Goal: Task Accomplishment & Management: Use online tool/utility

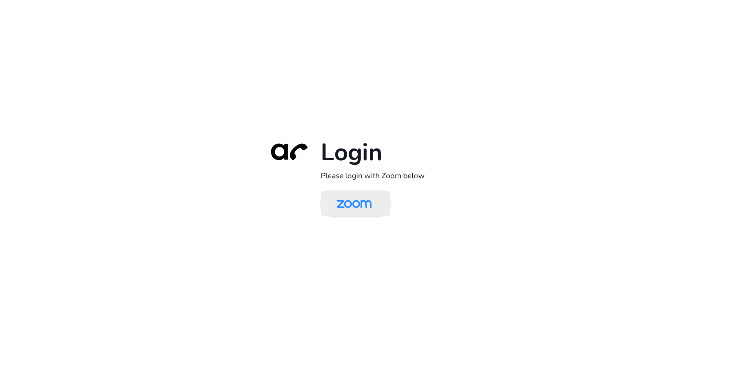
click at [358, 204] on img at bounding box center [354, 204] width 51 height 24
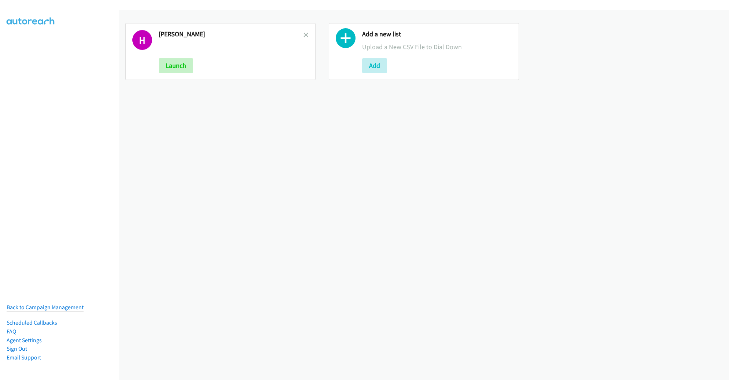
click at [300, 33] on h2 "[PERSON_NAME]" at bounding box center [231, 34] width 145 height 8
click at [306, 33] on icon at bounding box center [306, 35] width 5 height 5
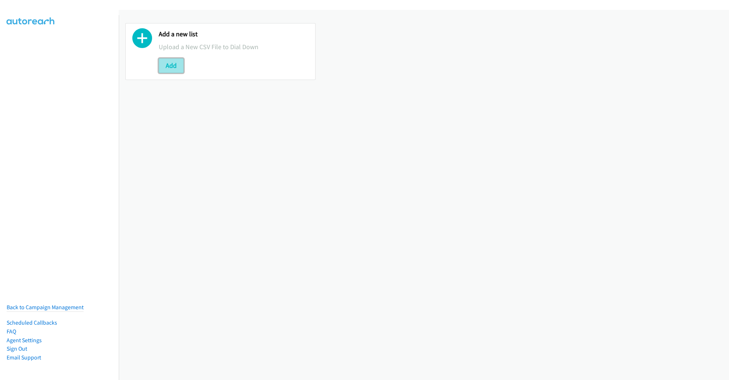
click at [175, 64] on button "Add" at bounding box center [171, 65] width 25 height 15
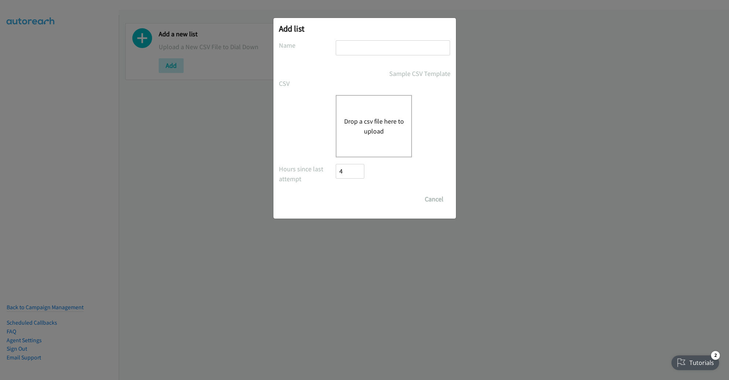
click at [362, 116] on button "Drop a csv file here to upload" at bounding box center [374, 126] width 60 height 20
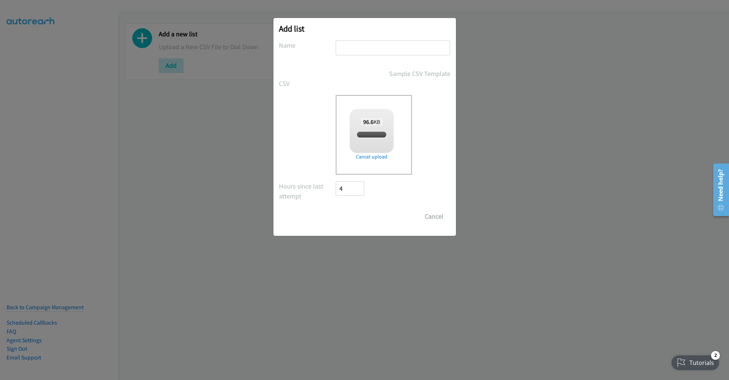
checkbox input "true"
click at [392, 47] on input "text" at bounding box center [393, 47] width 114 height 15
type input "SENTINEL ONE"
click at [336, 209] on input "Save List" at bounding box center [355, 216] width 38 height 15
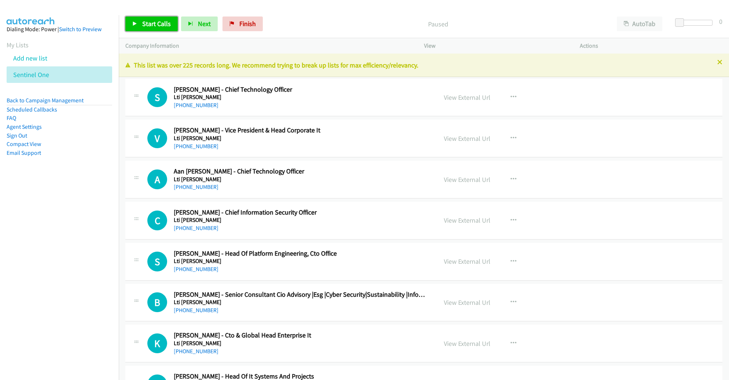
click at [157, 21] on span "Start Calls" at bounding box center [156, 23] width 29 height 8
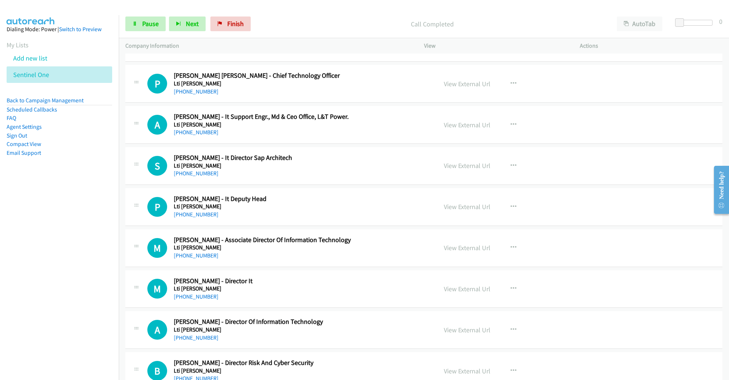
scroll to position [466, 0]
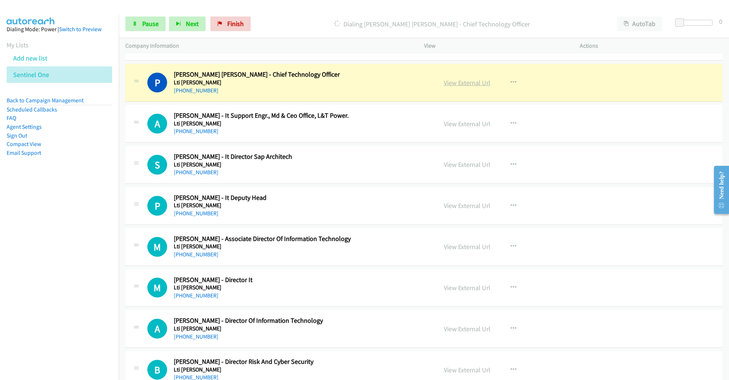
click at [456, 82] on link "View External Url" at bounding box center [467, 82] width 47 height 8
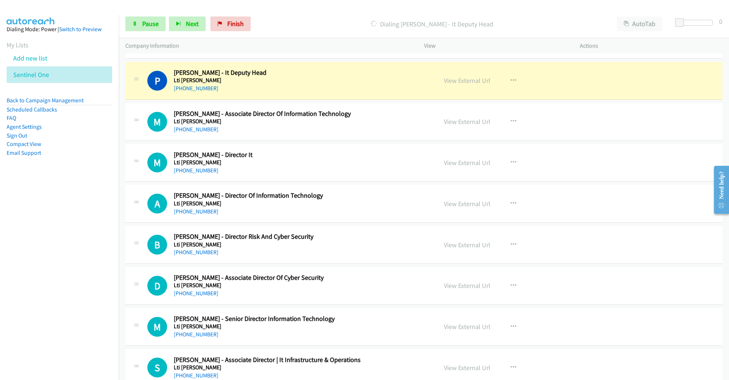
scroll to position [593, 0]
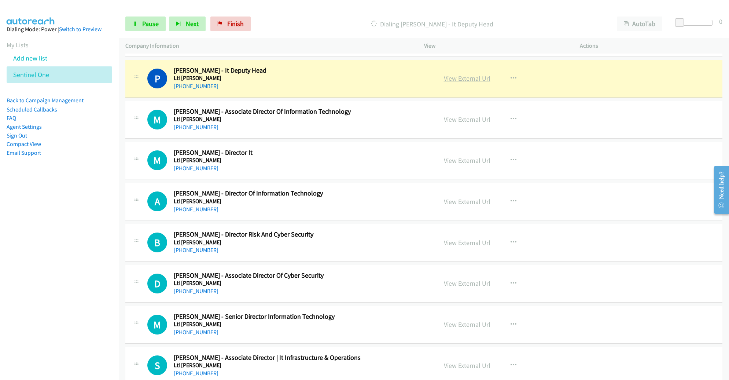
click at [464, 78] on link "View External Url" at bounding box center [467, 78] width 47 height 8
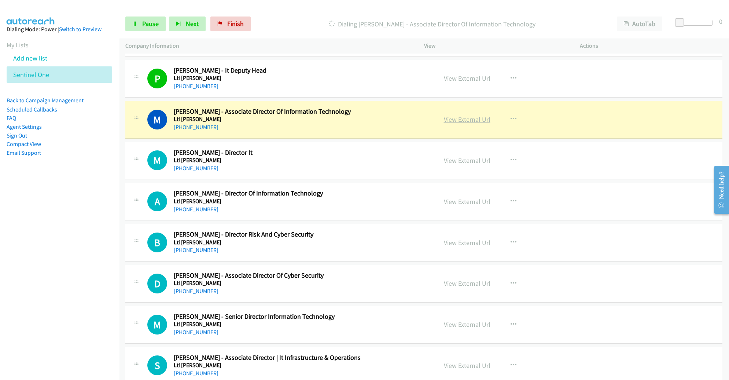
click at [473, 117] on link "View External Url" at bounding box center [467, 119] width 47 height 8
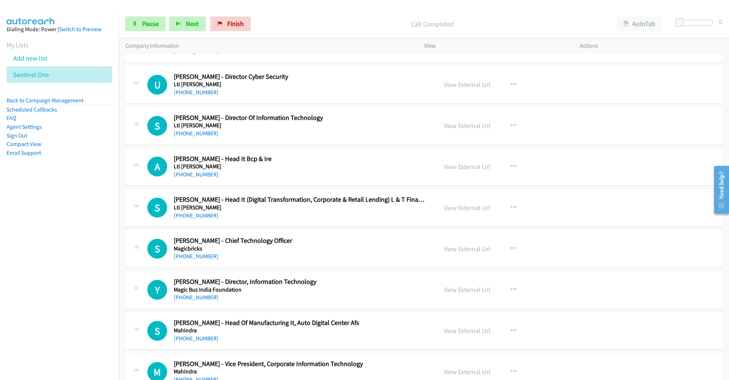
scroll to position [1448, 0]
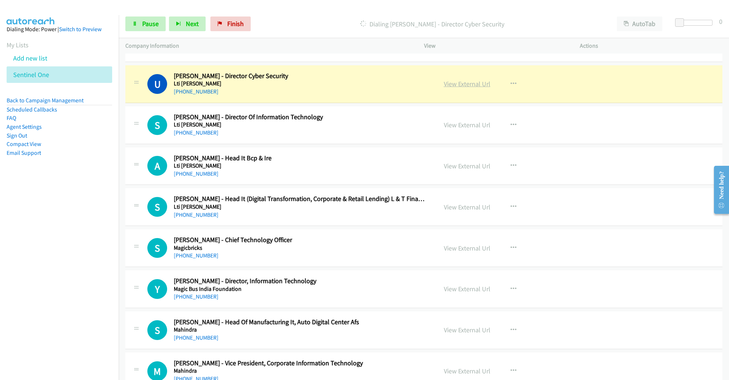
click at [462, 81] on link "View External Url" at bounding box center [467, 84] width 47 height 8
click at [144, 21] on span "Pause" at bounding box center [150, 23] width 16 height 8
